Goal: Task Accomplishment & Management: Use online tool/utility

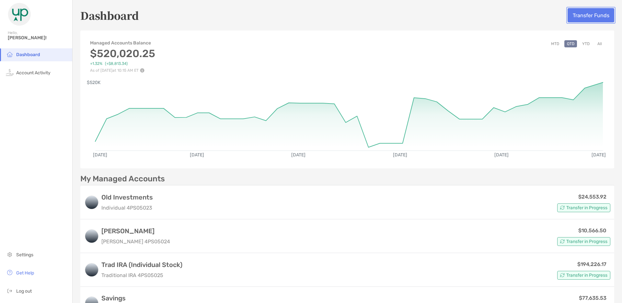
click at [581, 16] on button "Transfer Funds" at bounding box center [591, 15] width 47 height 14
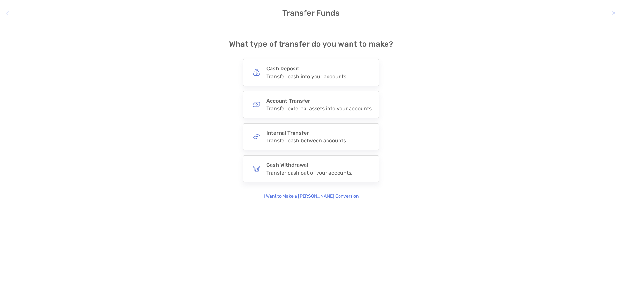
click at [10, 11] on icon "modal" at bounding box center [8, 12] width 5 height 5
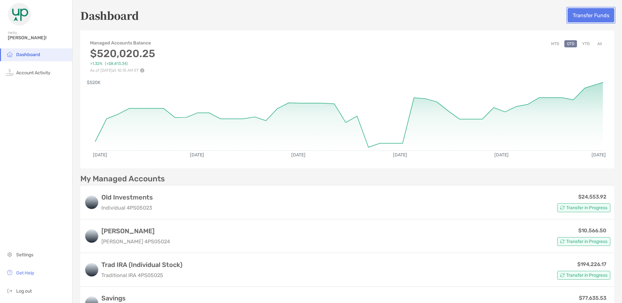
click at [590, 18] on button "Transfer Funds" at bounding box center [591, 15] width 47 height 14
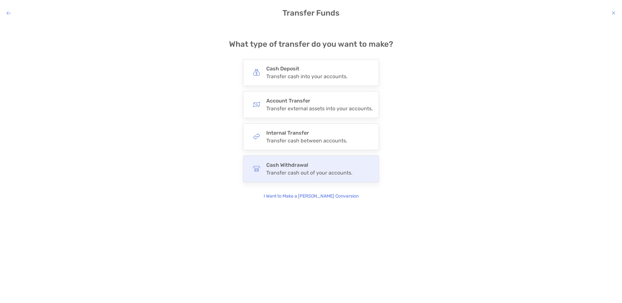
click at [298, 167] on h4 "Cash Withdrawal" at bounding box center [309, 165] width 86 height 6
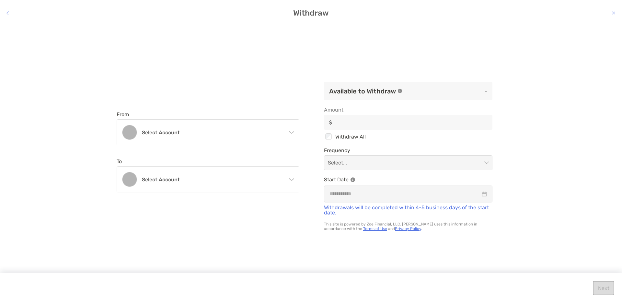
click at [292, 135] on div "Select account" at bounding box center [208, 132] width 182 height 25
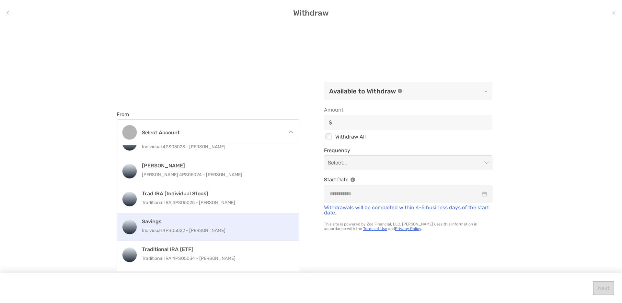
scroll to position [25, 0]
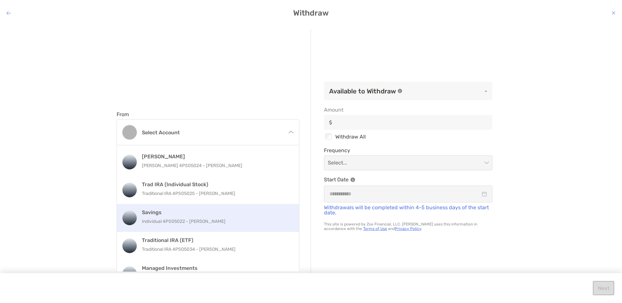
click at [199, 220] on p "Individual 4PS05022 - [PERSON_NAME]" at bounding box center [215, 221] width 146 height 8
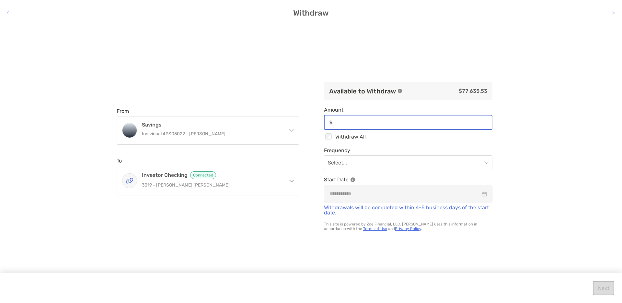
click at [414, 123] on input "Amount" at bounding box center [413, 123] width 157 height 6
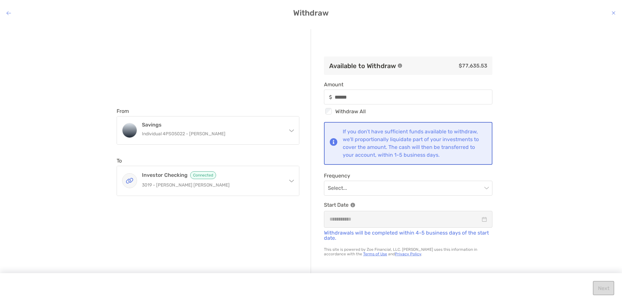
click at [548, 132] on div "From Savings Individual 4PS05022 - [PERSON_NAME] Old Investments Individual 4PS…" at bounding box center [311, 158] width 622 height 269
click at [375, 191] on input "modal" at bounding box center [405, 188] width 154 height 14
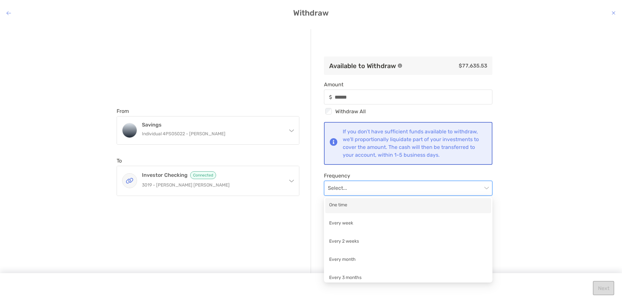
click at [364, 205] on div "One time" at bounding box center [408, 205] width 158 height 8
type input "******"
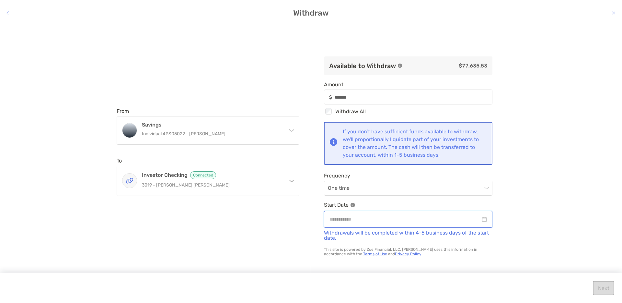
click at [389, 220] on input "modal" at bounding box center [405, 219] width 151 height 8
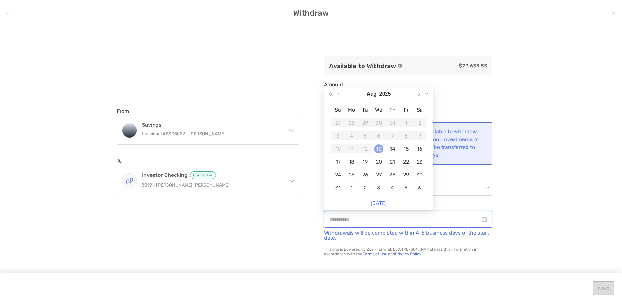
type input "**********"
click at [378, 149] on div "13" at bounding box center [378, 148] width 9 height 9
type input "******"
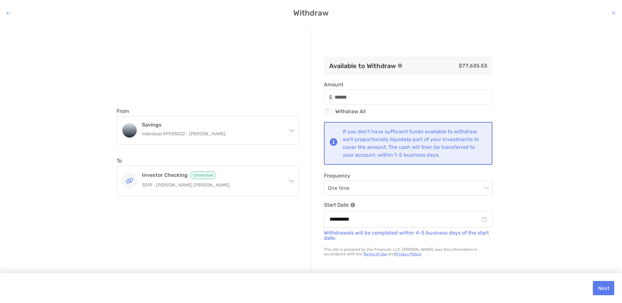
click at [568, 196] on div "**********" at bounding box center [311, 158] width 622 height 269
click at [609, 288] on button "Next" at bounding box center [603, 288] width 21 height 14
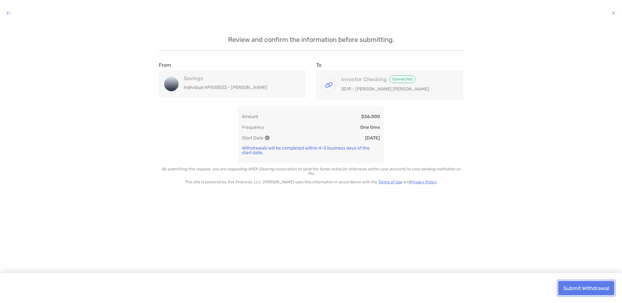
click at [588, 289] on button "Submit Withdrawal" at bounding box center [587, 288] width 56 height 14
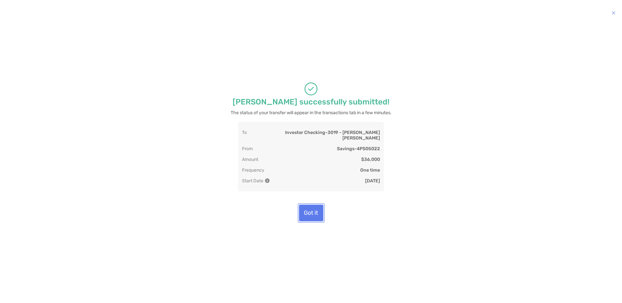
click at [316, 208] on button "Got it" at bounding box center [311, 213] width 24 height 17
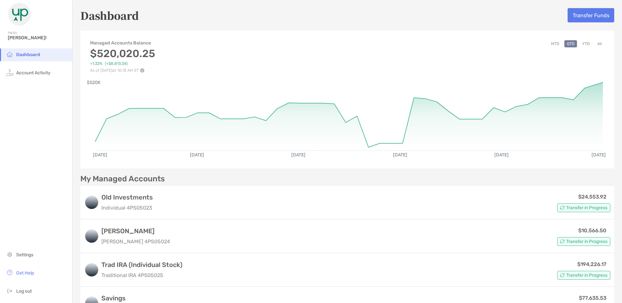
click at [394, 19] on div "Dashboard Transfer Funds" at bounding box center [347, 15] width 534 height 15
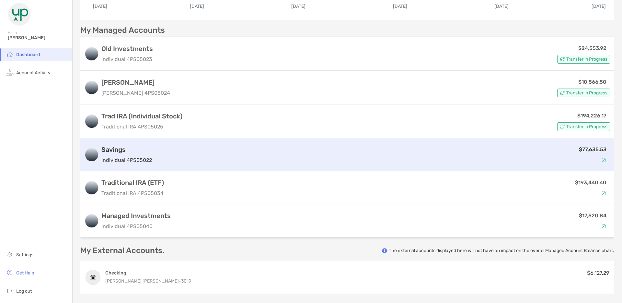
scroll to position [146, 0]
